Goal: Task Accomplishment & Management: Use online tool/utility

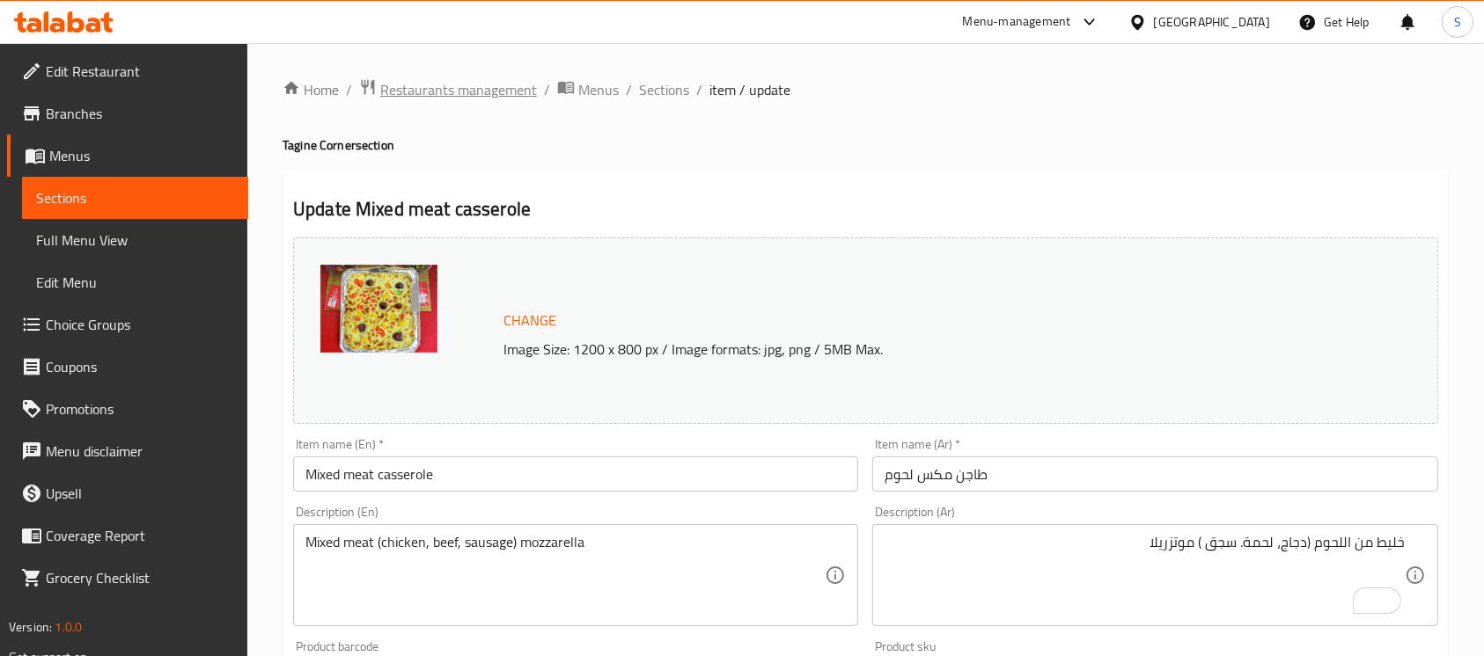
click at [441, 88] on span "Restaurants management" at bounding box center [458, 89] width 157 height 21
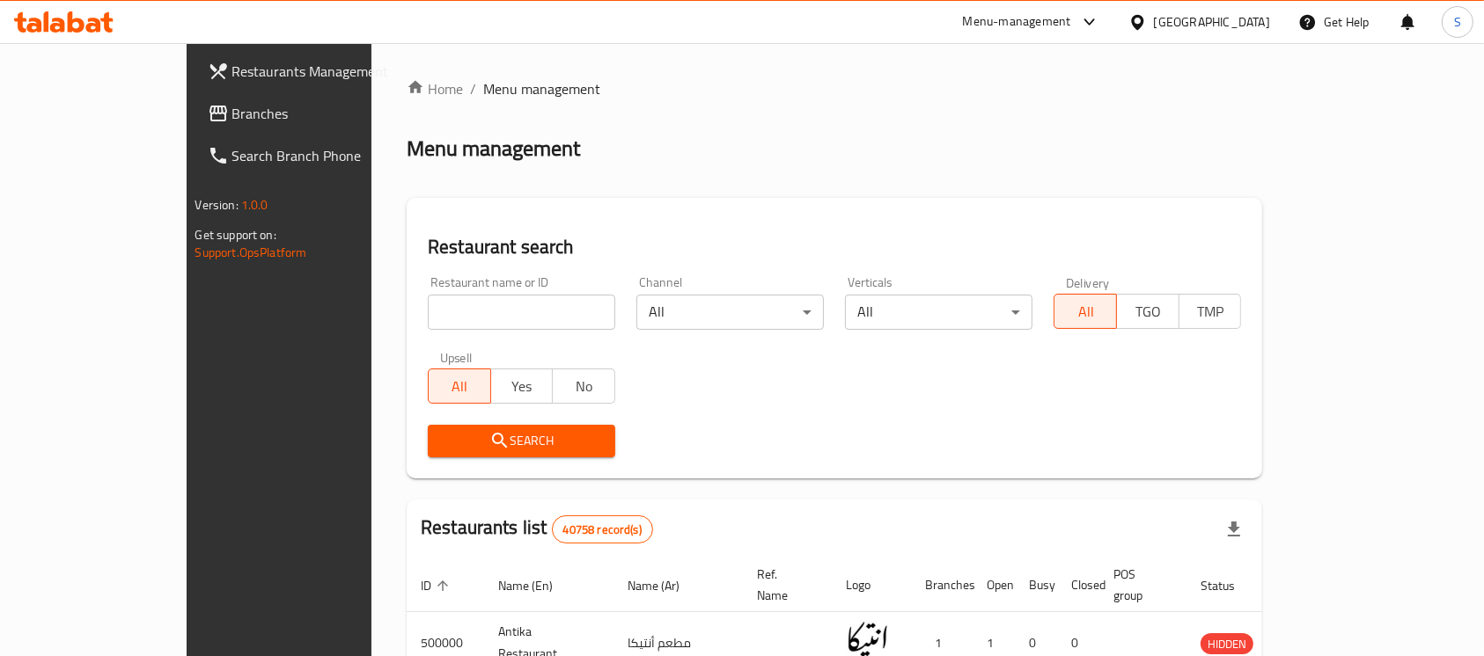
click at [208, 103] on icon at bounding box center [218, 113] width 21 height 21
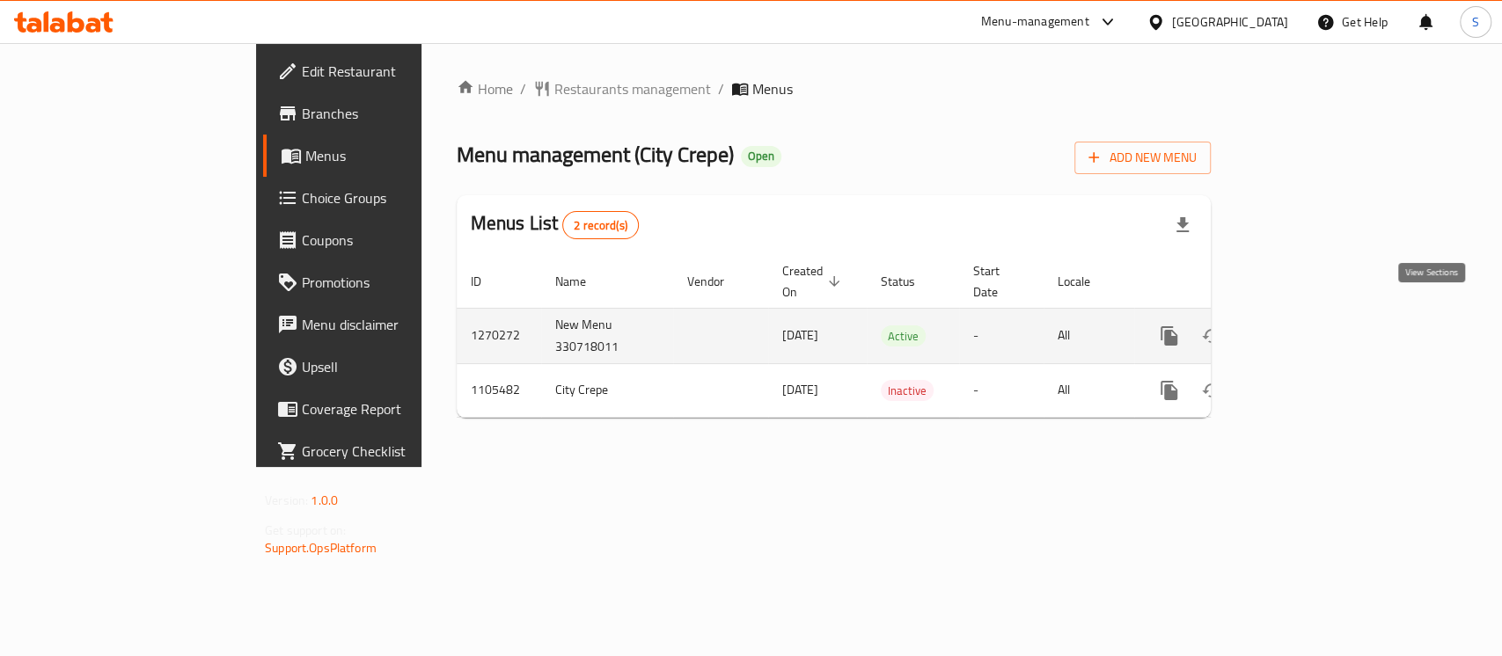
click at [1307, 326] on icon "enhanced table" at bounding box center [1296, 336] width 21 height 21
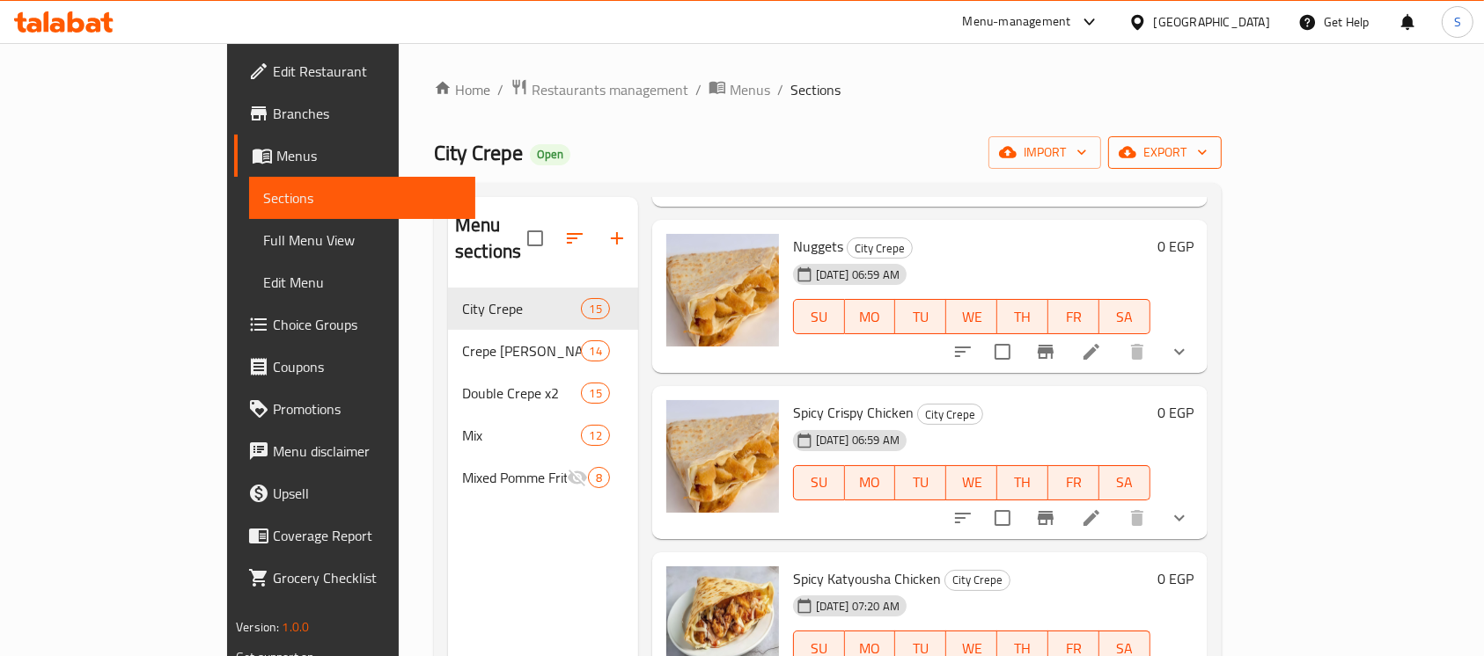
click at [1211, 145] on icon "button" at bounding box center [1202, 152] width 18 height 18
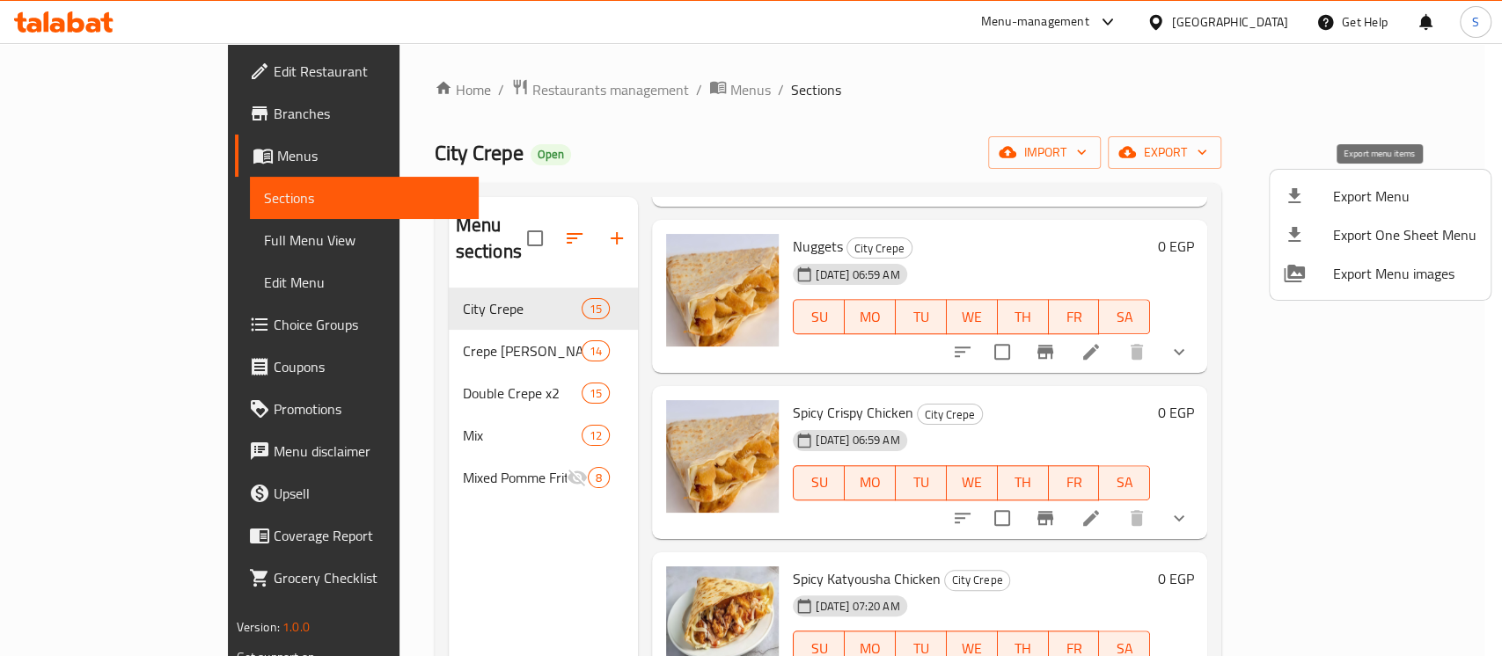
click at [1389, 190] on span "Export Menu" at bounding box center [1404, 196] width 143 height 21
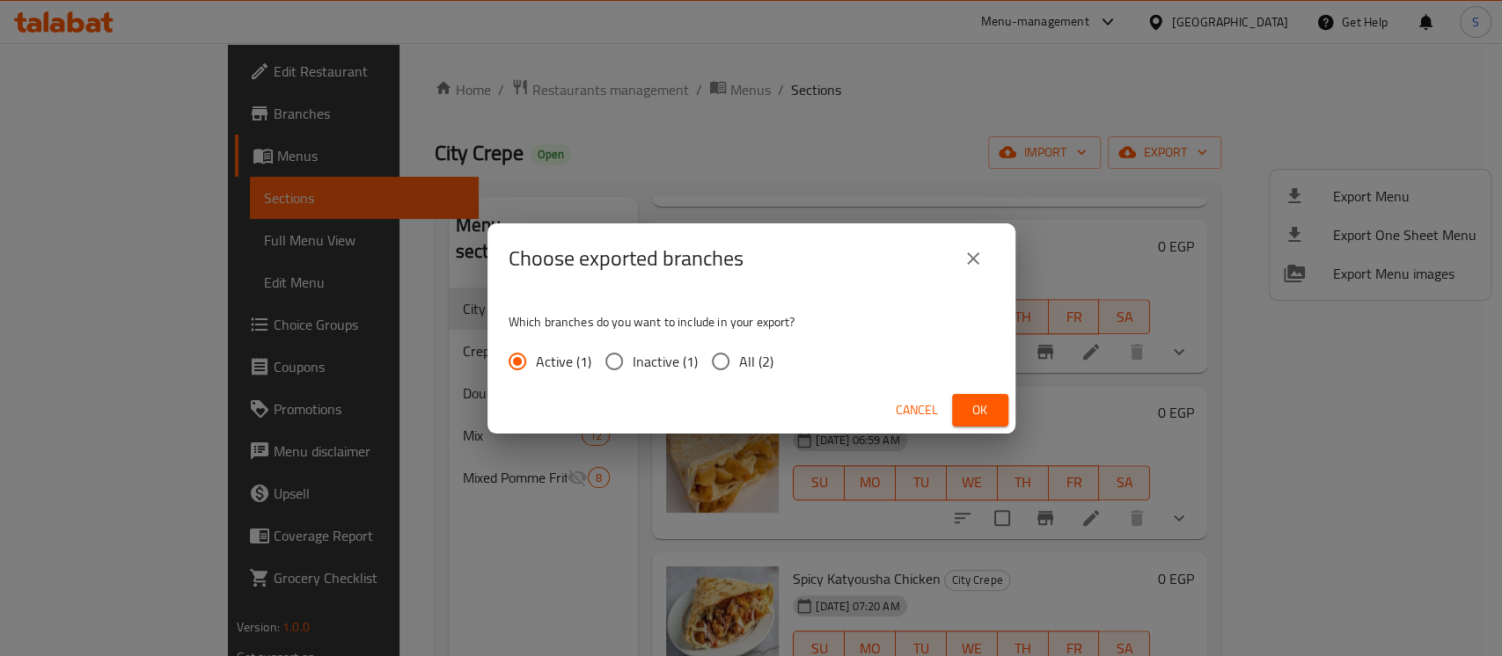
click at [767, 363] on span "All (2)" at bounding box center [756, 361] width 34 height 21
click at [739, 363] on input "All (2)" at bounding box center [720, 361] width 37 height 37
radio input "true"
click at [1007, 416] on button "Ok" at bounding box center [980, 410] width 56 height 33
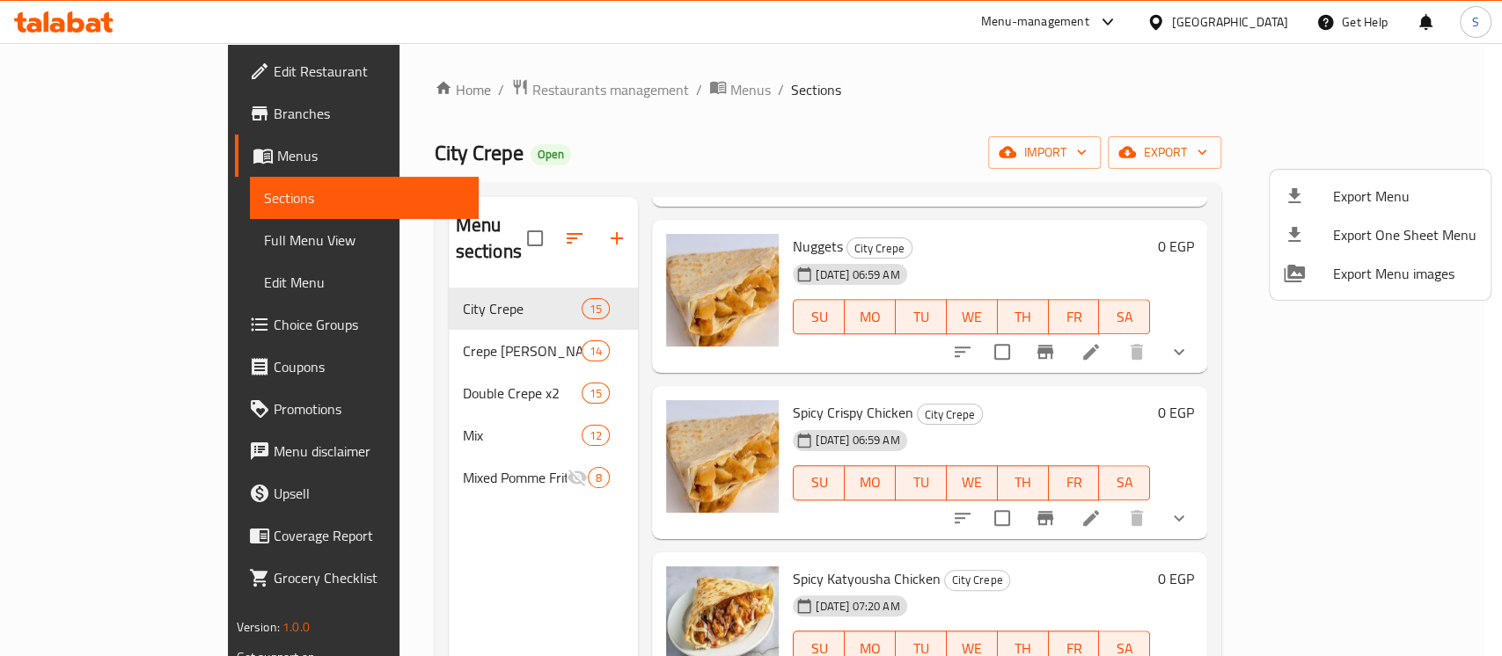
click at [993, 114] on div at bounding box center [751, 328] width 1502 height 656
